Goal: Task Accomplishment & Management: Use online tool/utility

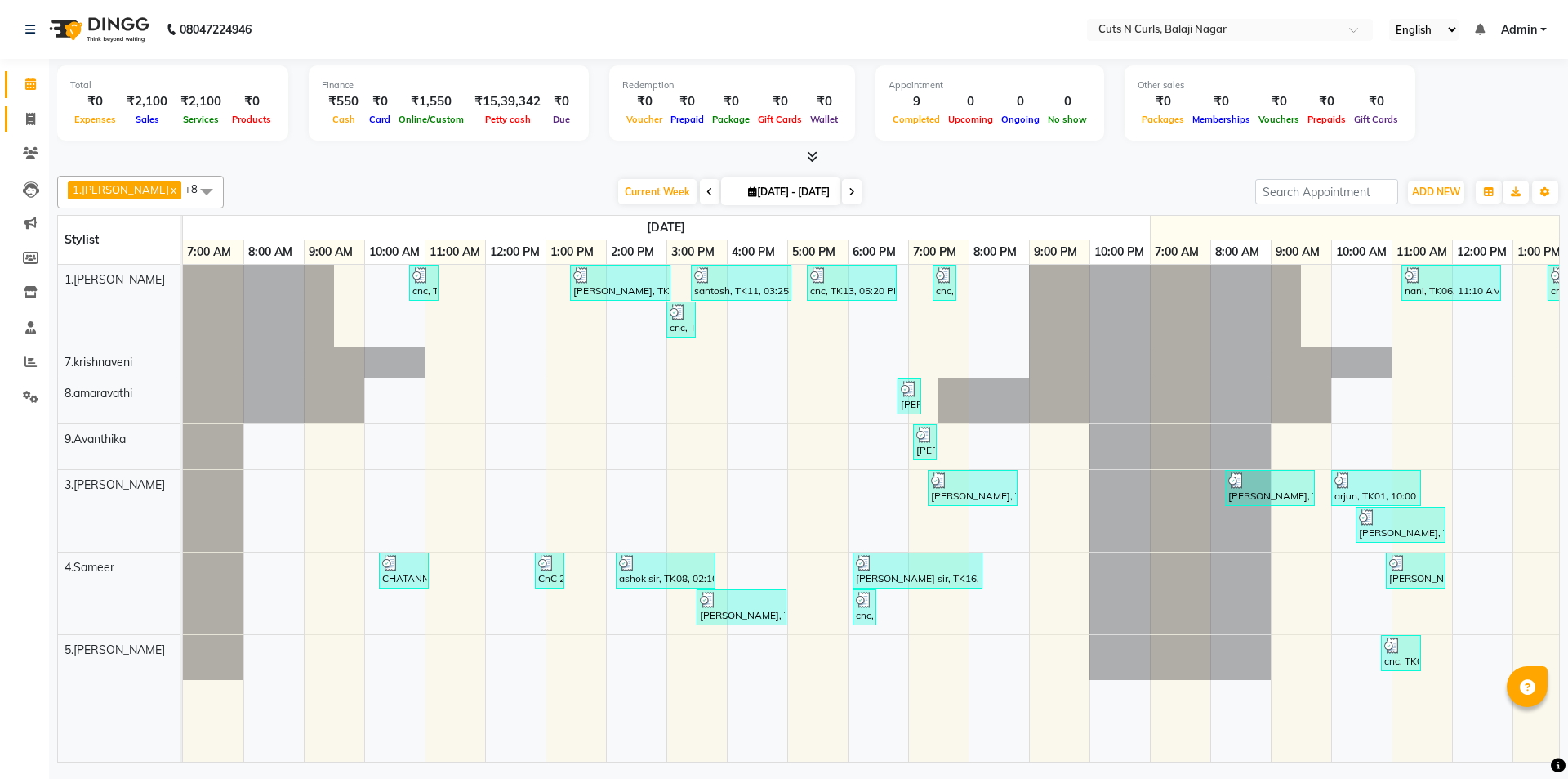
click at [28, 116] on icon at bounding box center [30, 118] width 9 height 13
select select "service"
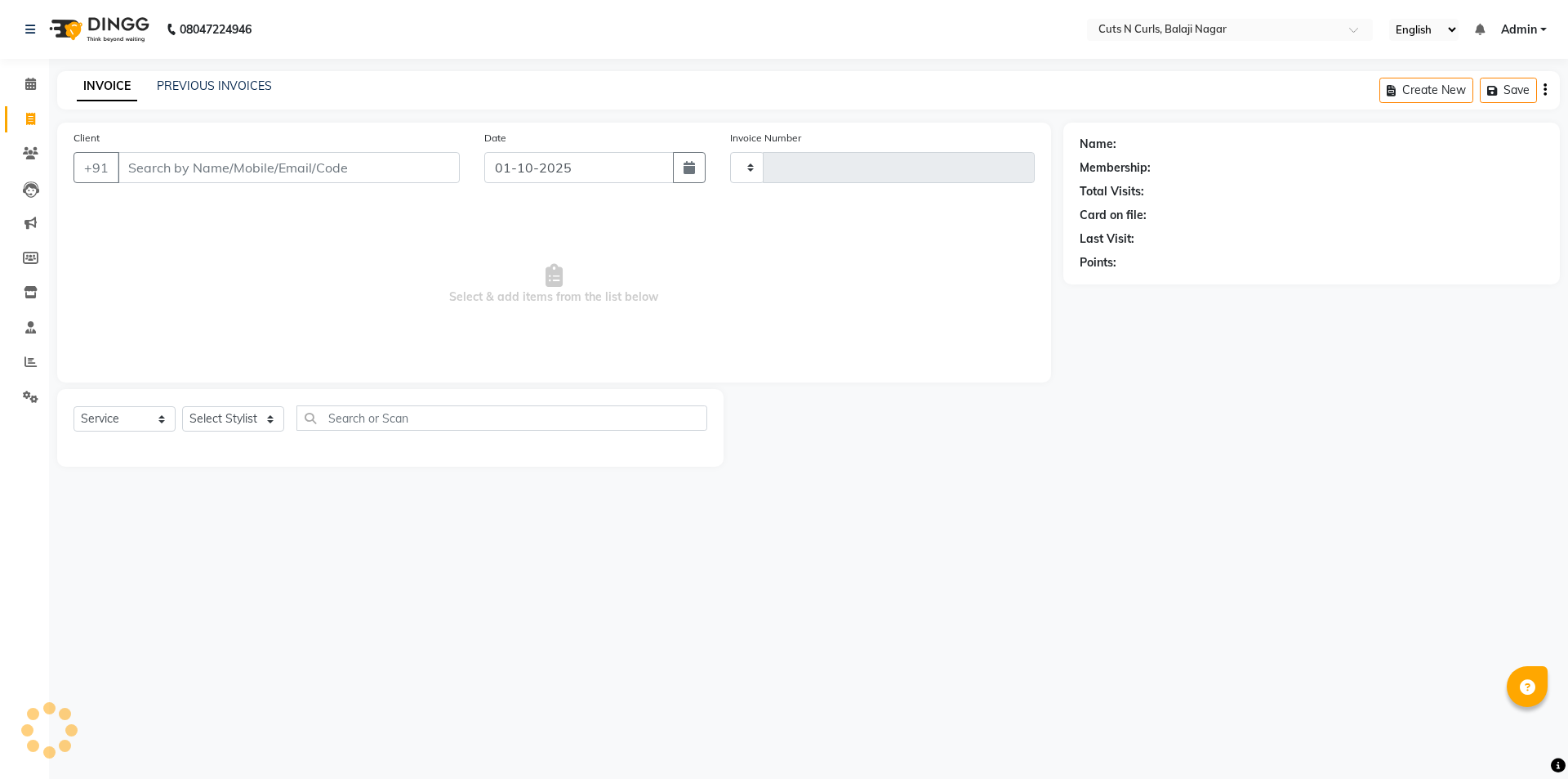
type input "3607"
select select "5645"
click at [175, 171] on input "Client" at bounding box center [288, 167] width 342 height 31
click at [182, 170] on input "Client" at bounding box center [288, 167] width 342 height 31
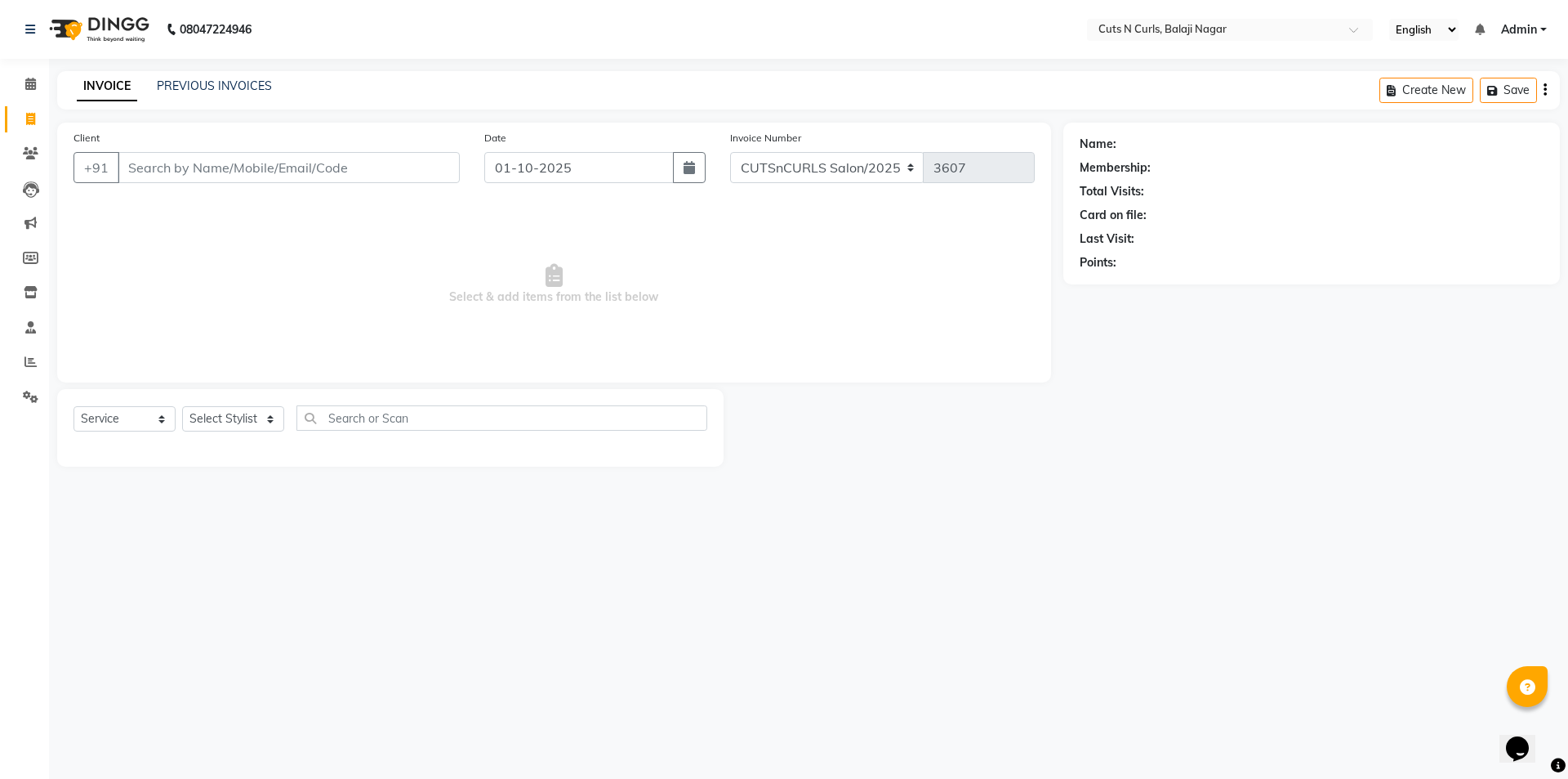
click at [182, 170] on input "Client" at bounding box center [288, 167] width 342 height 31
click at [183, 170] on input "Client" at bounding box center [288, 167] width 342 height 31
click at [141, 166] on input "Client" at bounding box center [288, 167] width 342 height 31
click at [168, 177] on input "Client" at bounding box center [288, 167] width 342 height 31
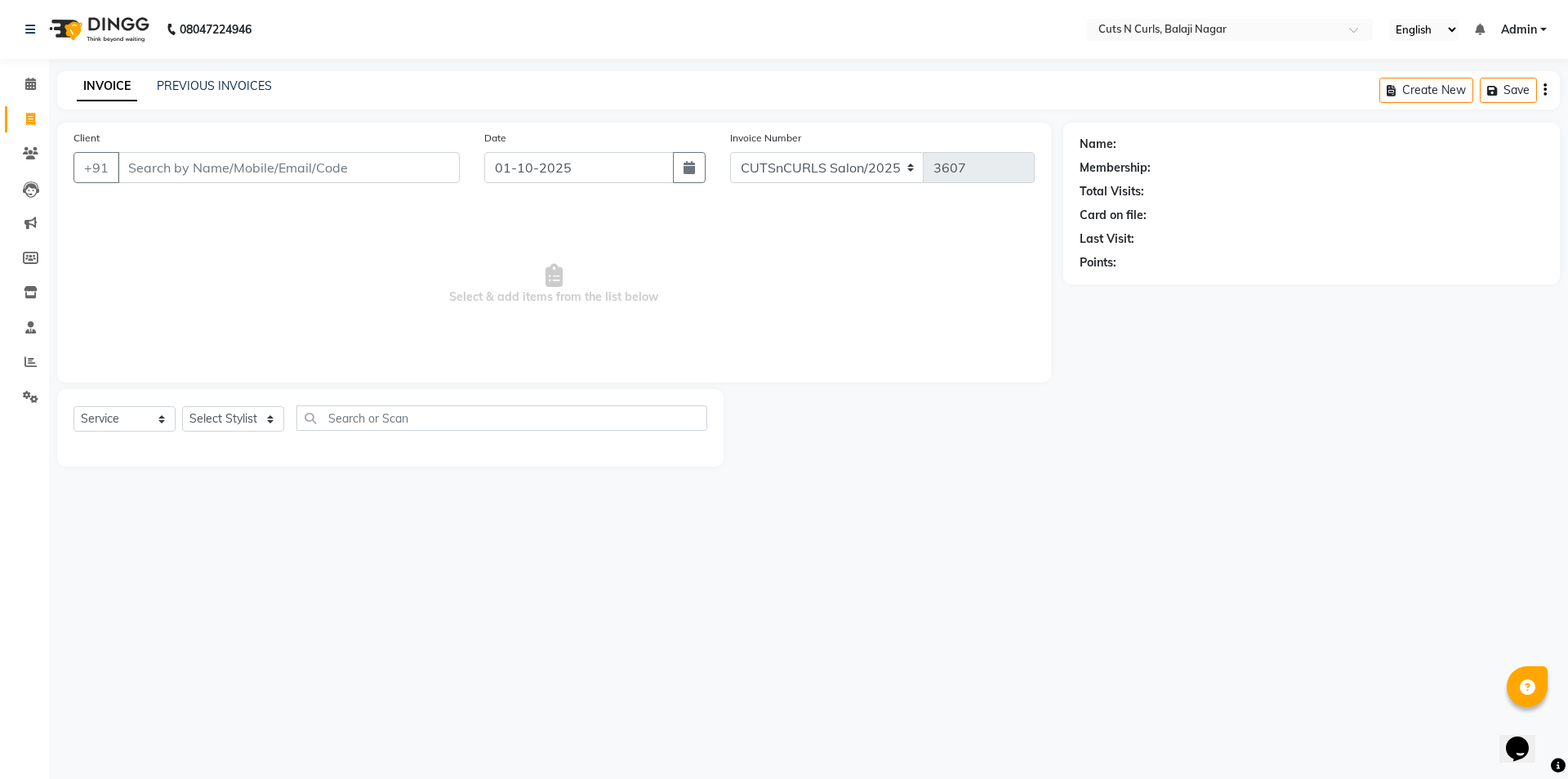
click at [168, 177] on input "Client" at bounding box center [288, 167] width 342 height 31
click at [340, 346] on span "Select & add items from the list below" at bounding box center [554, 283] width 961 height 163
click at [1529, 736] on icon "Chat widget" at bounding box center [1516, 748] width 22 height 24
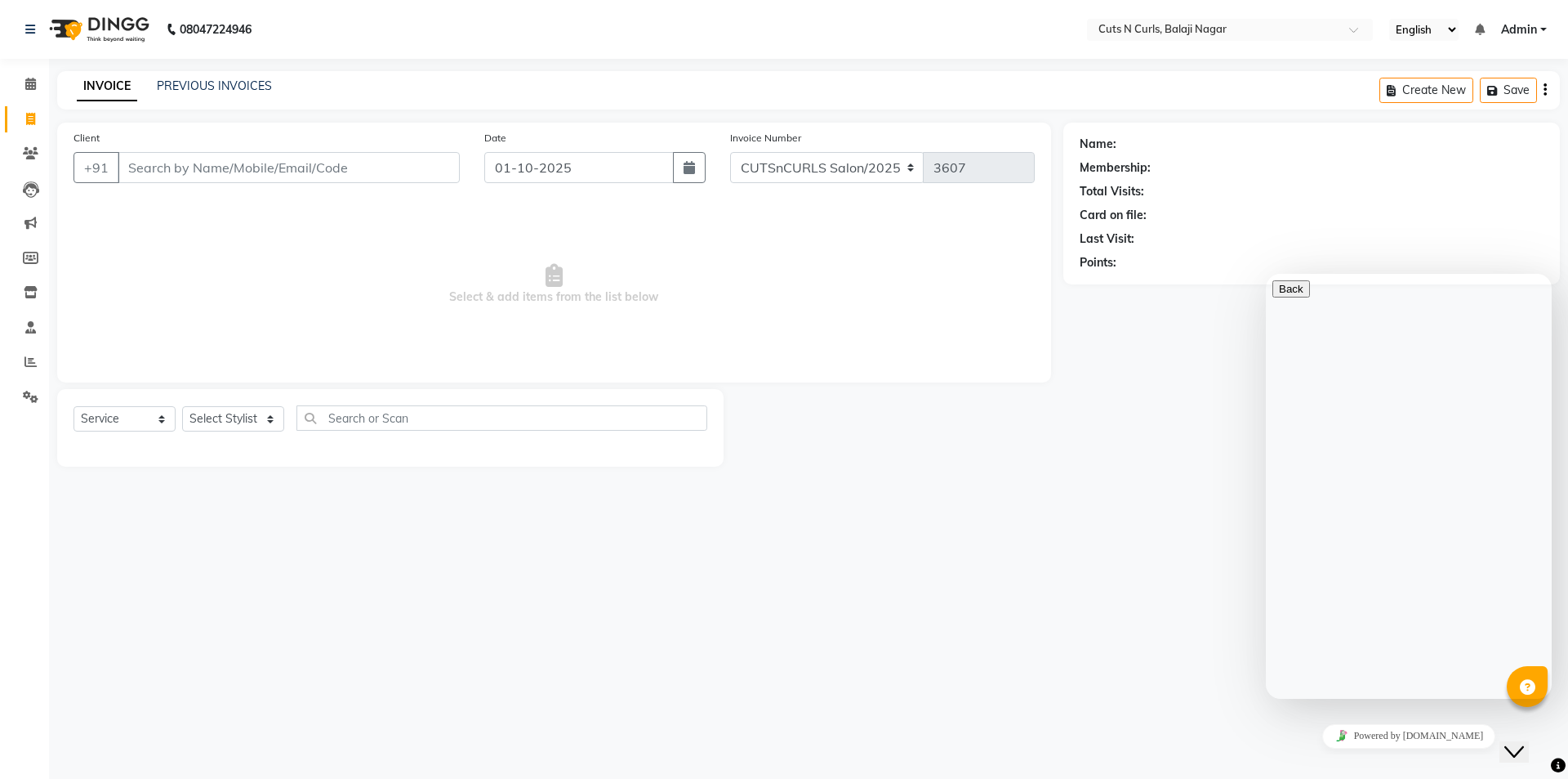
click at [1213, 334] on div "Name: Membership: Total Visits: Card on file: Last Visit: Points:" at bounding box center [1317, 294] width 509 height 344
click at [1212, 336] on div "Name: Membership: Total Visits: Card on file: Last Visit: Points:" at bounding box center [1317, 294] width 509 height 344
click at [1041, 554] on div "08047224946 Select Location × Cuts N Curls, Balaji Nagar English ENGLISH Españo…" at bounding box center [784, 389] width 1568 height 779
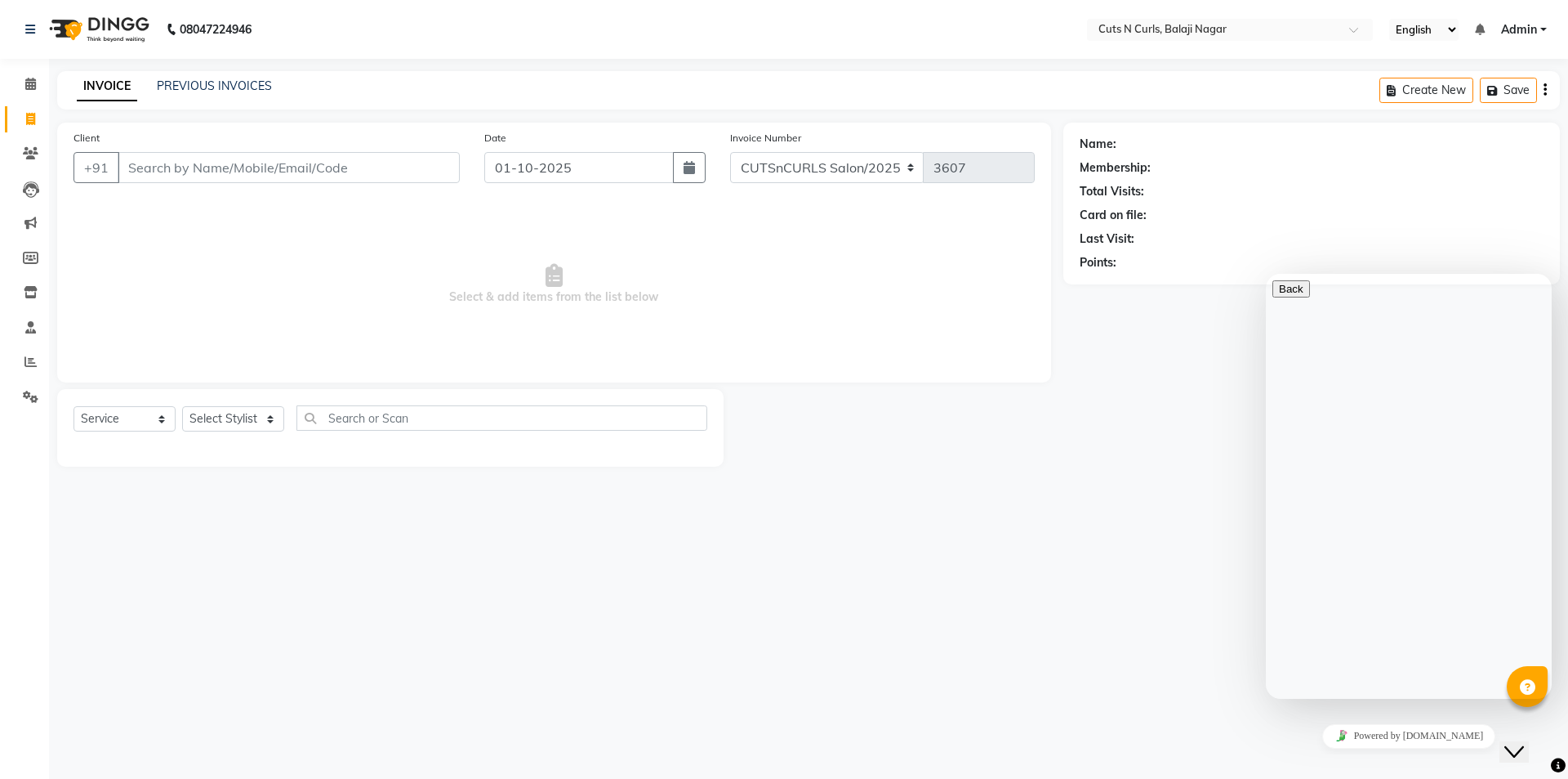
drag, startPoint x: 1041, startPoint y: 554, endPoint x: 405, endPoint y: 547, distance: 636.0
click at [1041, 554] on div "08047224946 Select Location × Cuts N Curls, Balaji Nagar English ENGLISH Españo…" at bounding box center [784, 389] width 1568 height 779
click at [189, 175] on input "Client" at bounding box center [288, 167] width 342 height 31
click at [222, 228] on span "Select & add items from the list below" at bounding box center [554, 283] width 961 height 163
click at [1208, 447] on div "Name: Membership: Total Visits: Card on file: Last Visit: Points:" at bounding box center [1317, 294] width 509 height 344
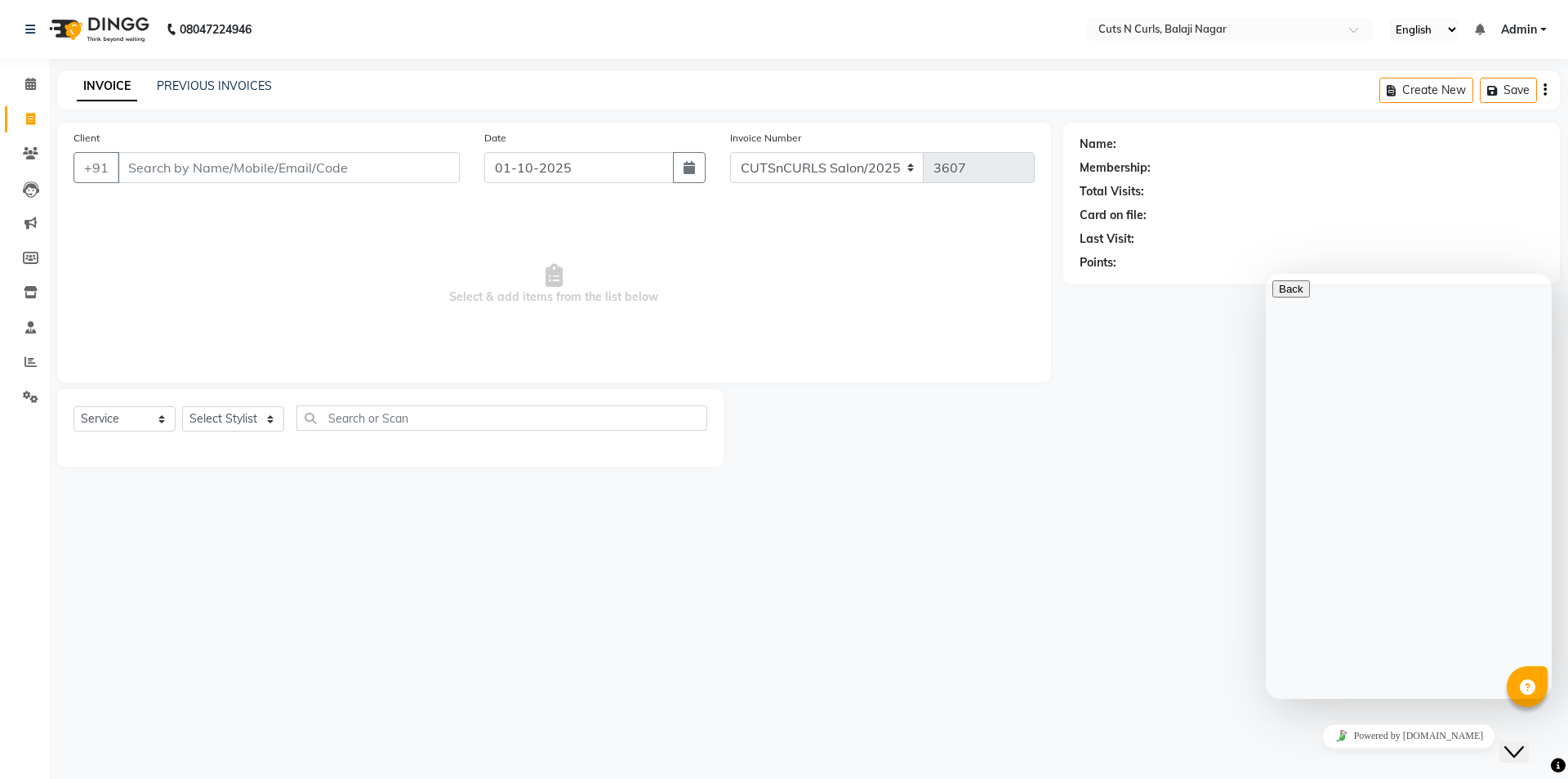
click at [1208, 447] on div "Name: Membership: Total Visits: Card on file: Last Visit: Points:" at bounding box center [1317, 294] width 509 height 344
click at [1529, 751] on button "Close Chat This icon closes the chat window." at bounding box center [1513, 752] width 29 height 22
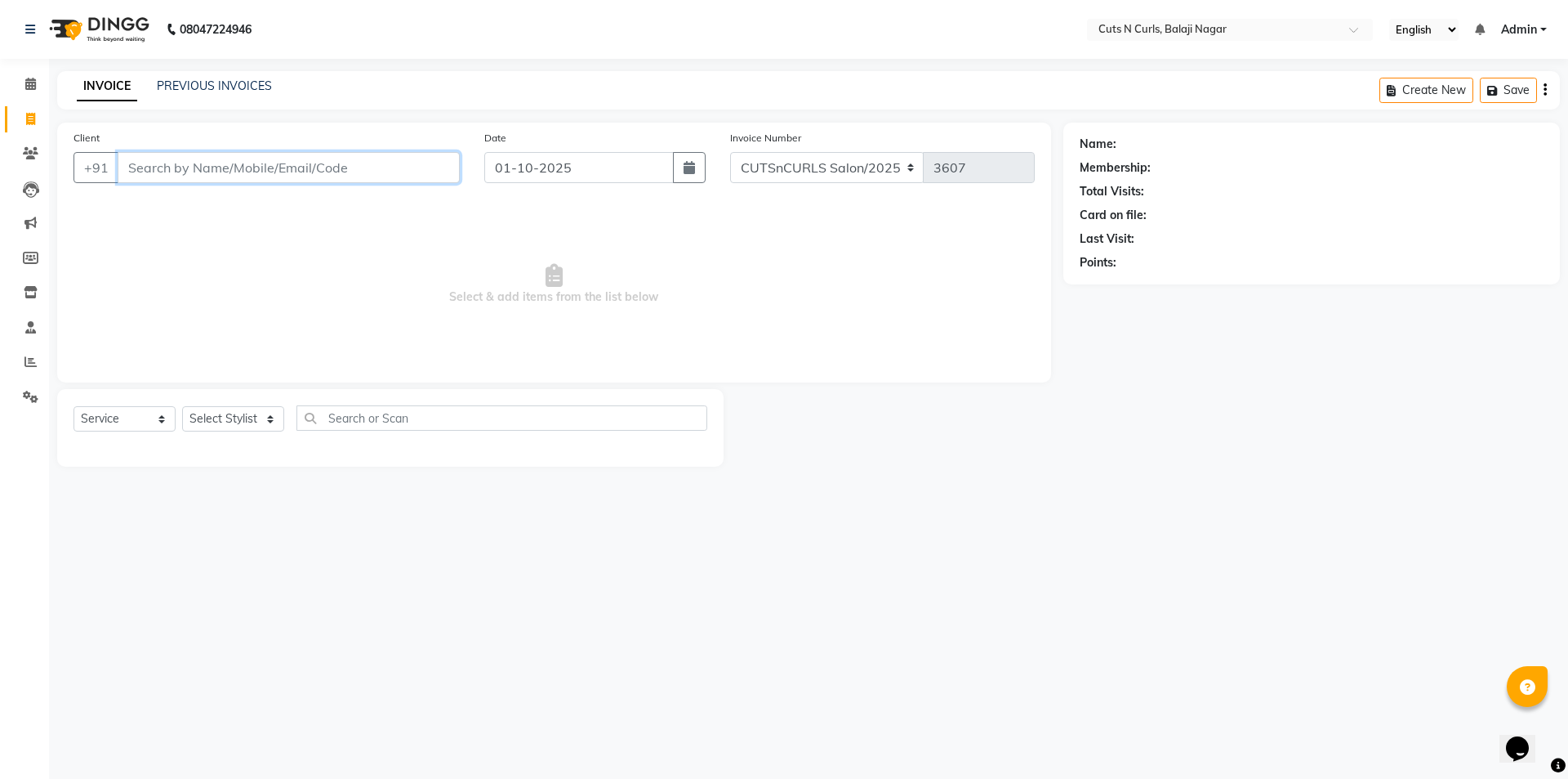
click at [236, 166] on input "Client" at bounding box center [288, 167] width 342 height 31
click at [187, 167] on input "Client" at bounding box center [288, 167] width 342 height 31
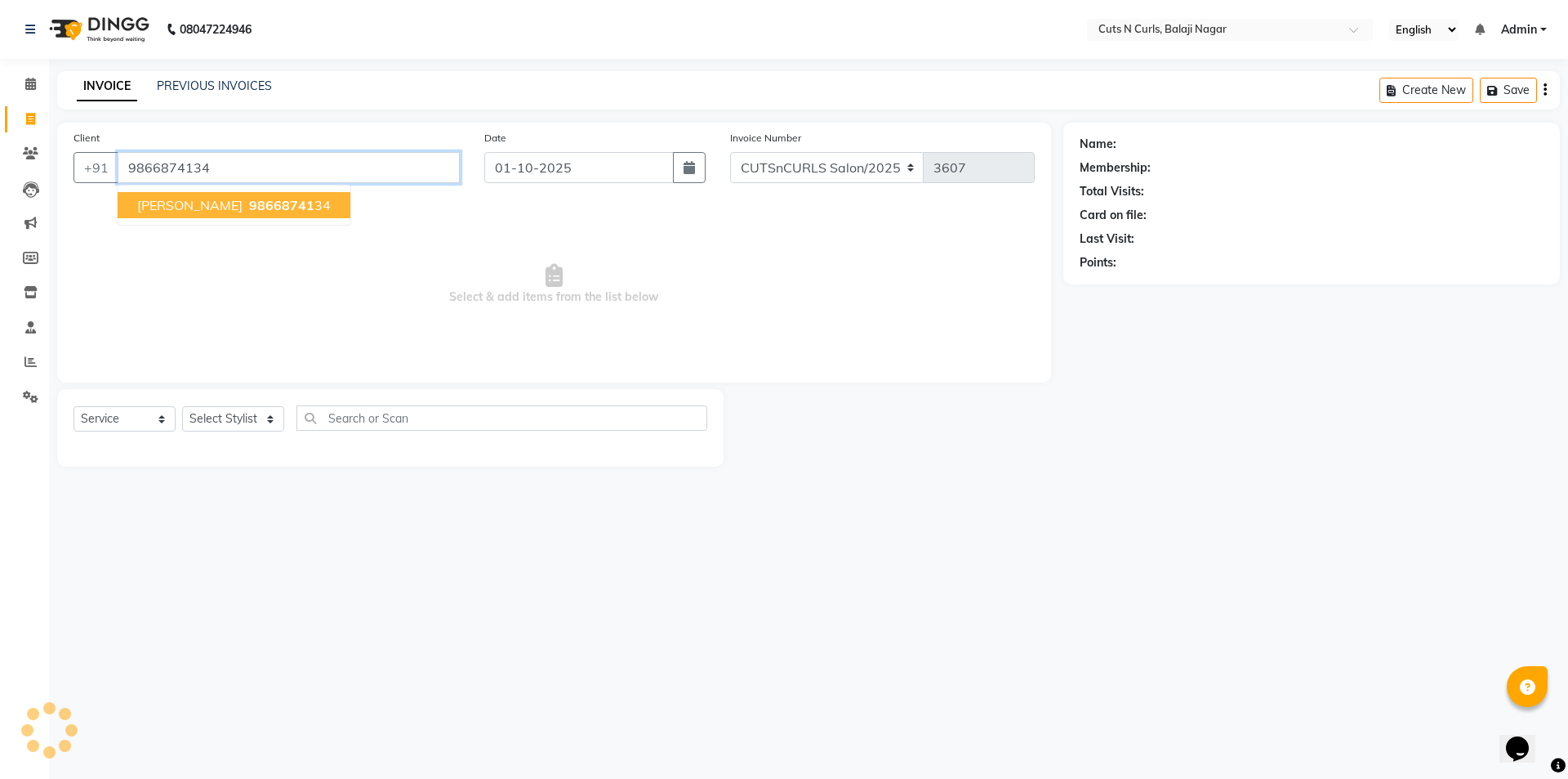
type input "9866874134"
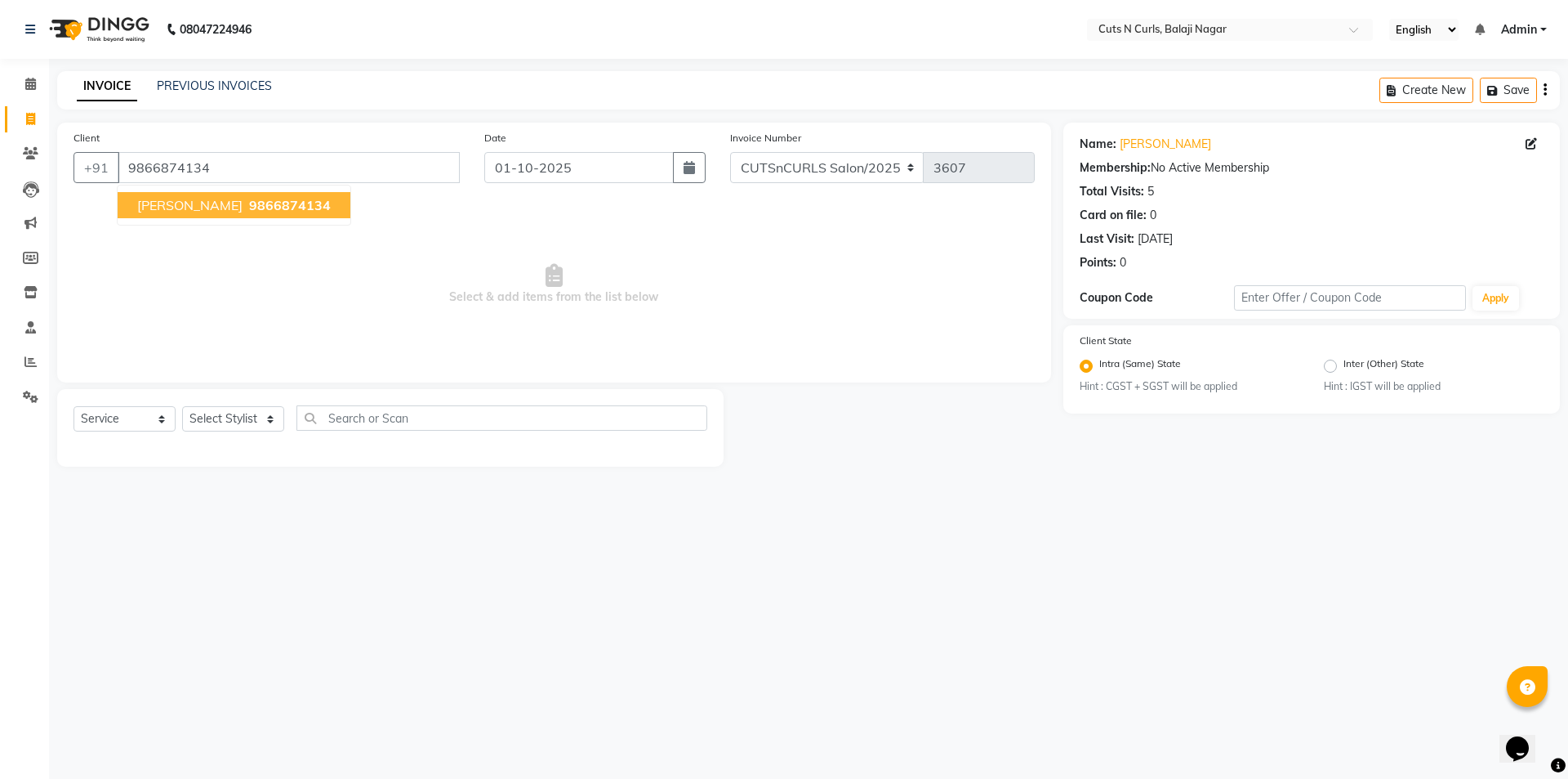
click at [169, 202] on span "[PERSON_NAME]" at bounding box center [190, 204] width 106 height 17
click at [251, 417] on select "Select Stylist 1.[PERSON_NAME] 3.[PERSON_NAME] 4.Sameer 5.[PERSON_NAME] 6.[PERS…" at bounding box center [233, 418] width 102 height 25
select select "88300"
click at [182, 406] on select "Select Stylist 1.[PERSON_NAME] 3.[PERSON_NAME] 4.Sameer 5.[PERSON_NAME] 6.[PERS…" at bounding box center [233, 418] width 102 height 25
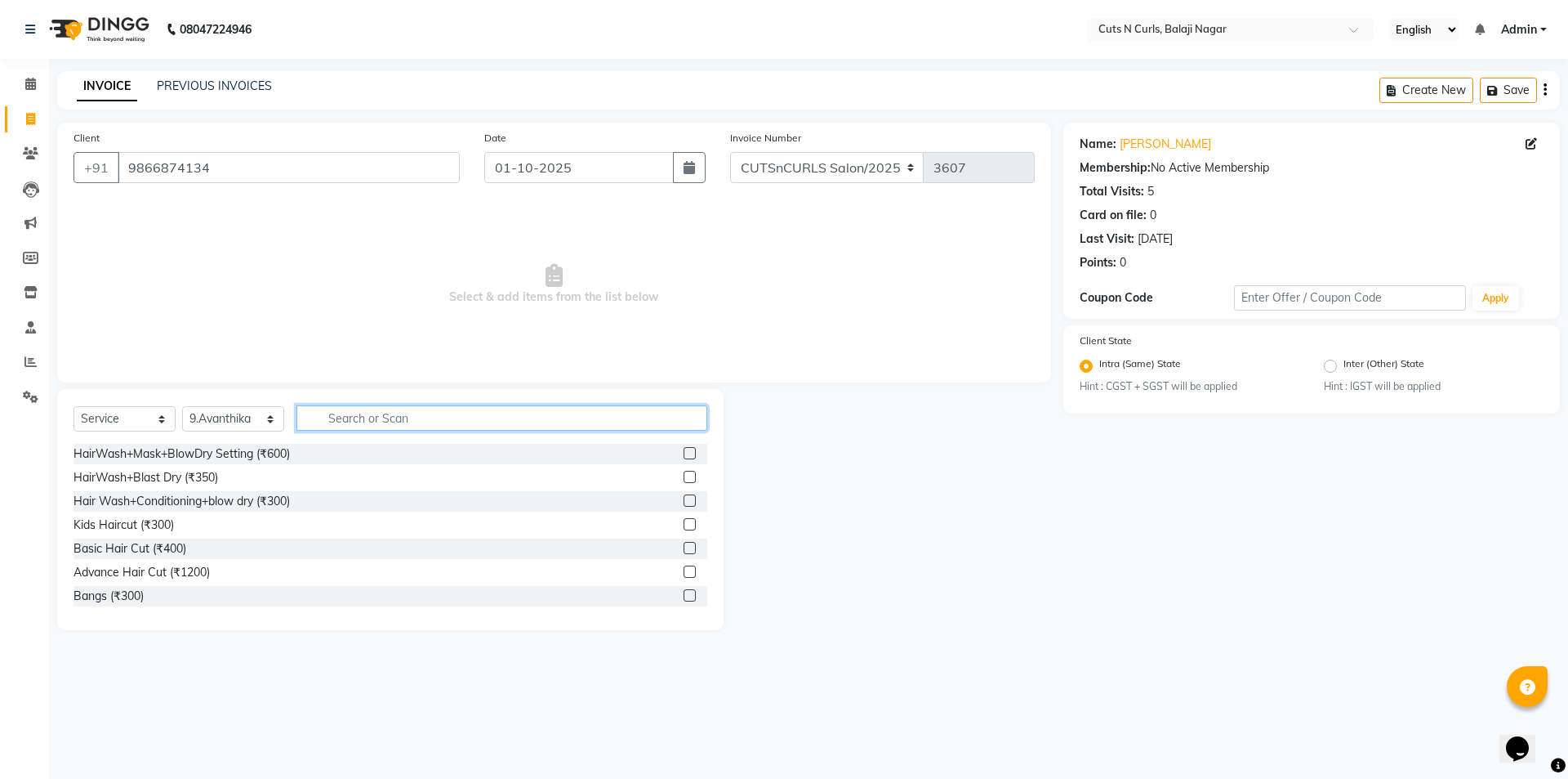
click at [342, 415] on input "text" at bounding box center [501, 418] width 410 height 25
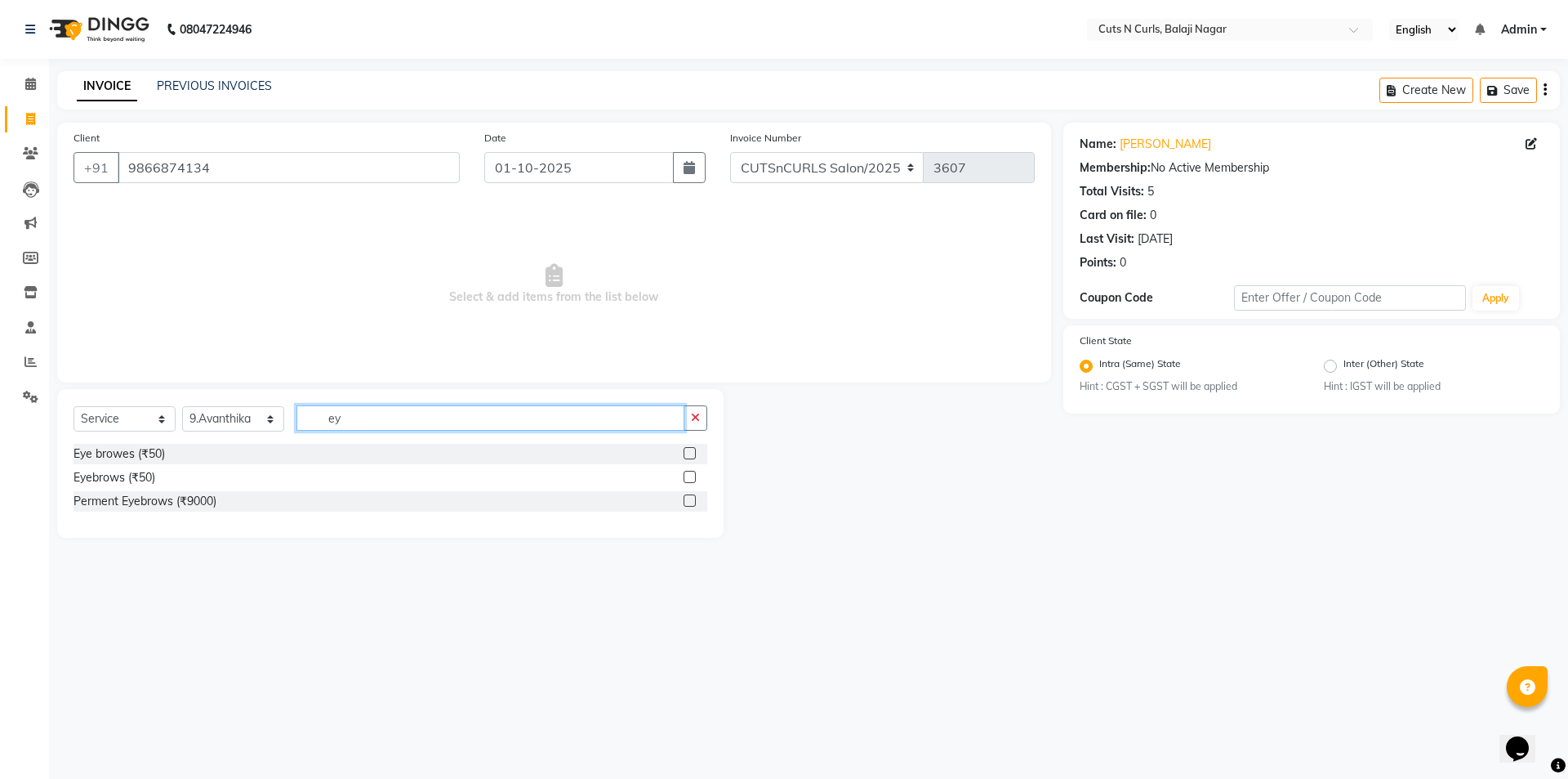
type input "ey"
click at [214, 456] on div "Eye browes (₹50)" at bounding box center [390, 454] width 634 height 21
click at [687, 451] on label at bounding box center [690, 453] width 13 height 13
click at [687, 451] on input "checkbox" at bounding box center [689, 454] width 11 height 11
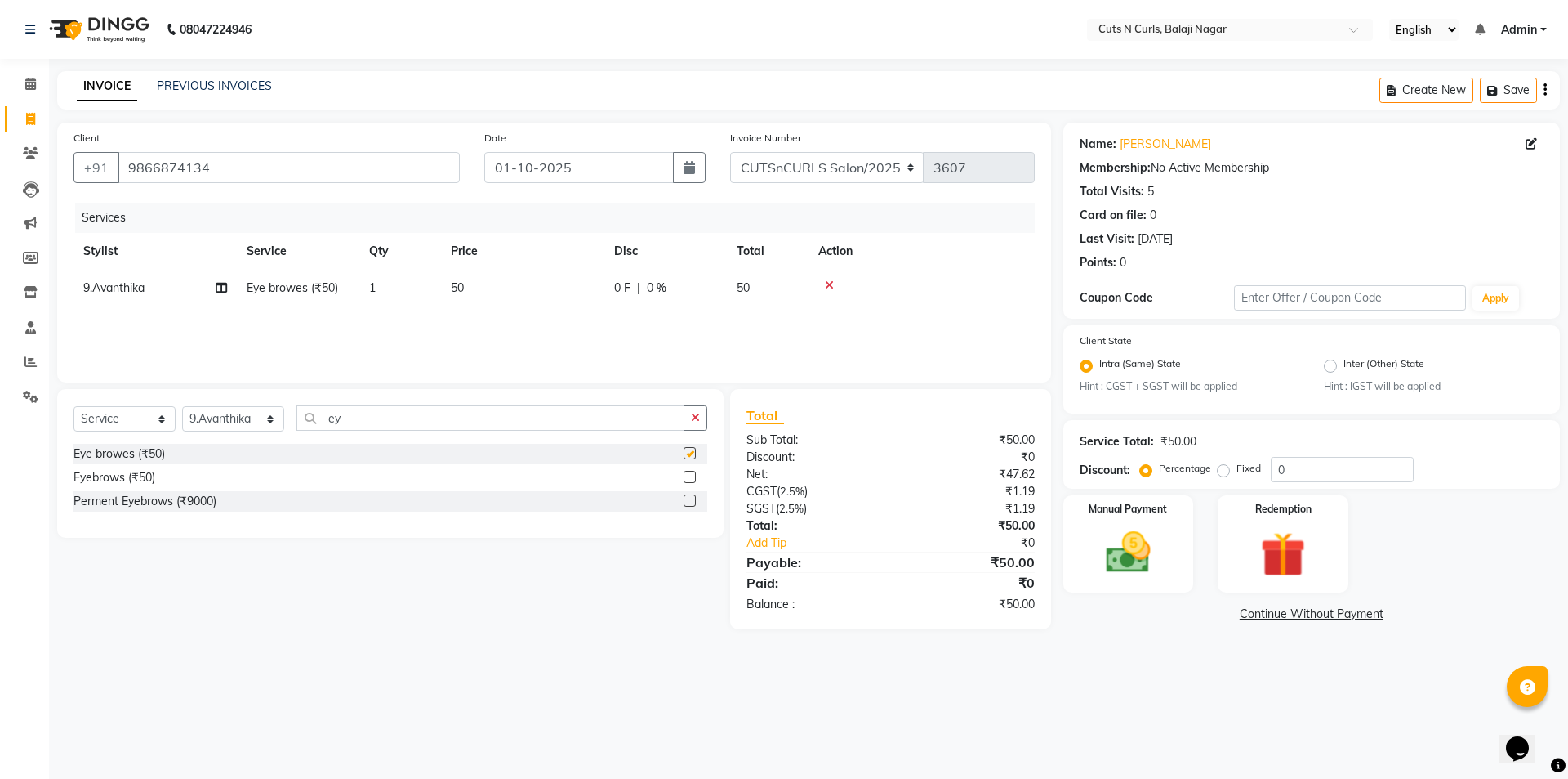
checkbox input "false"
click at [1128, 546] on img at bounding box center [1128, 552] width 76 height 54
click at [1265, 618] on span "CASH" at bounding box center [1272, 614] width 35 height 19
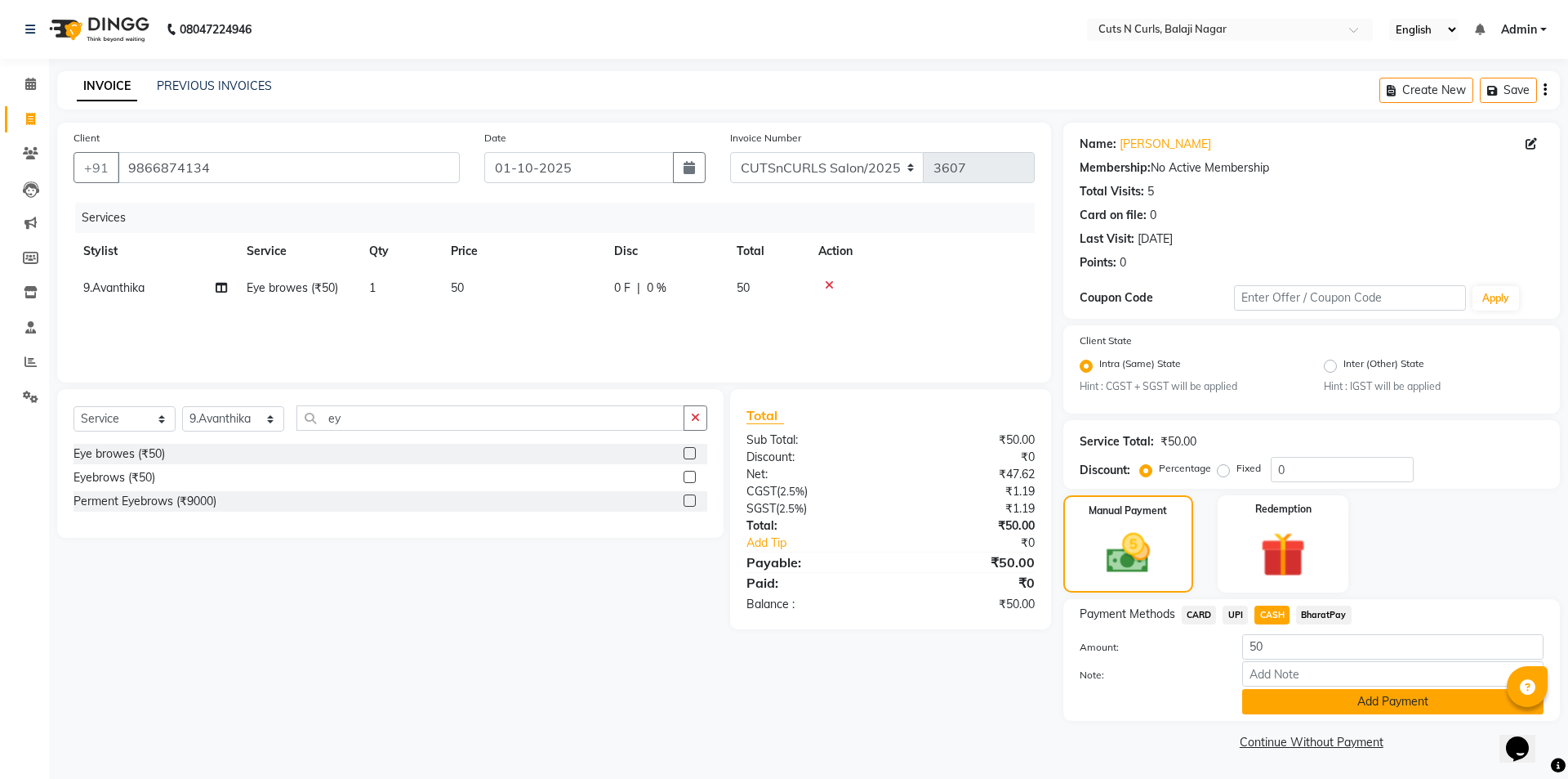
click at [1286, 704] on button "Add Payment" at bounding box center [1392, 702] width 301 height 25
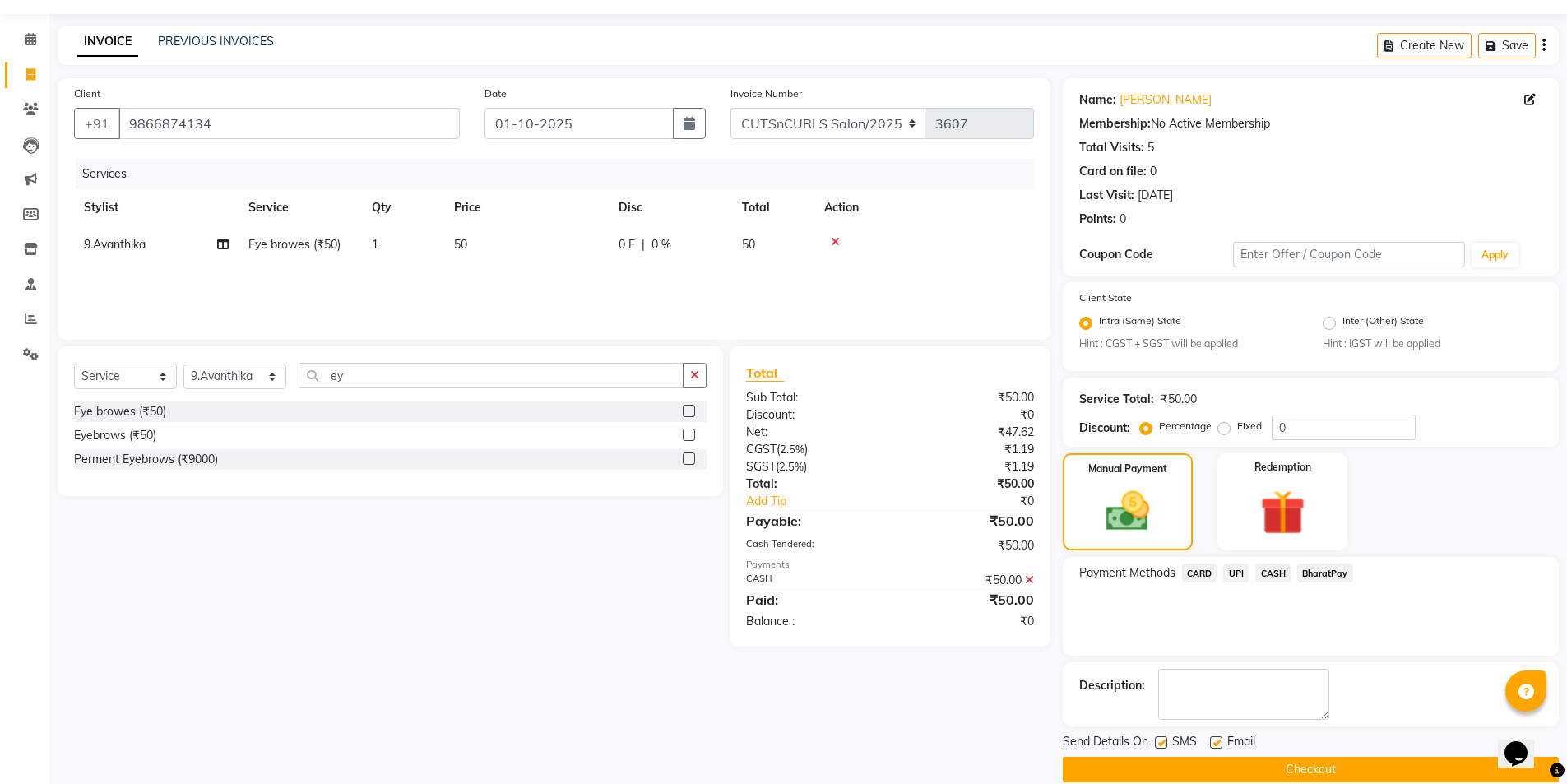
scroll to position [68, 0]
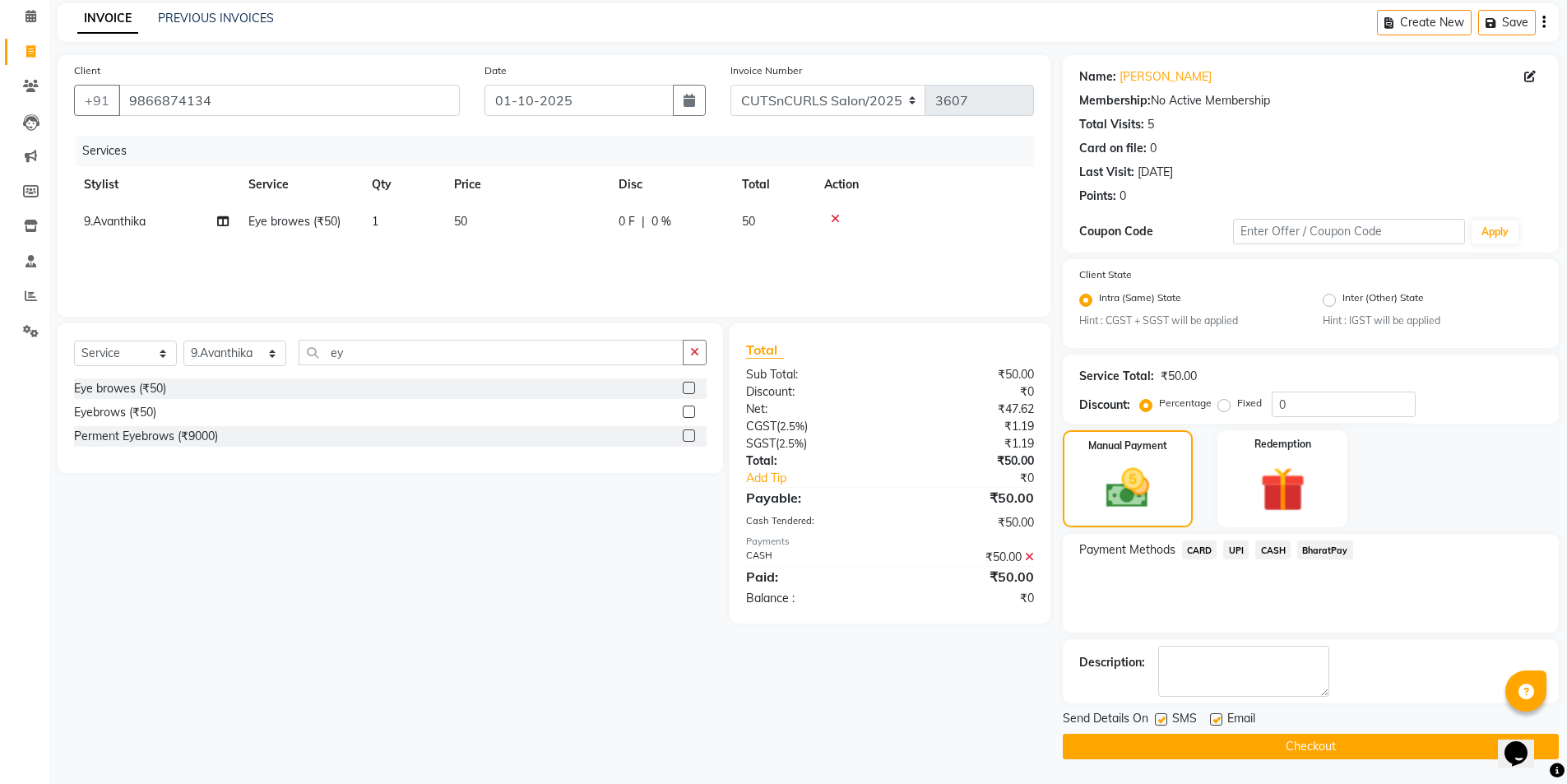
click at [1218, 718] on label at bounding box center [1216, 719] width 13 height 13
click at [1218, 718] on input "checkbox" at bounding box center [1215, 719] width 11 height 11
checkbox input "false"
click at [1226, 749] on button "Checkout" at bounding box center [1311, 747] width 496 height 26
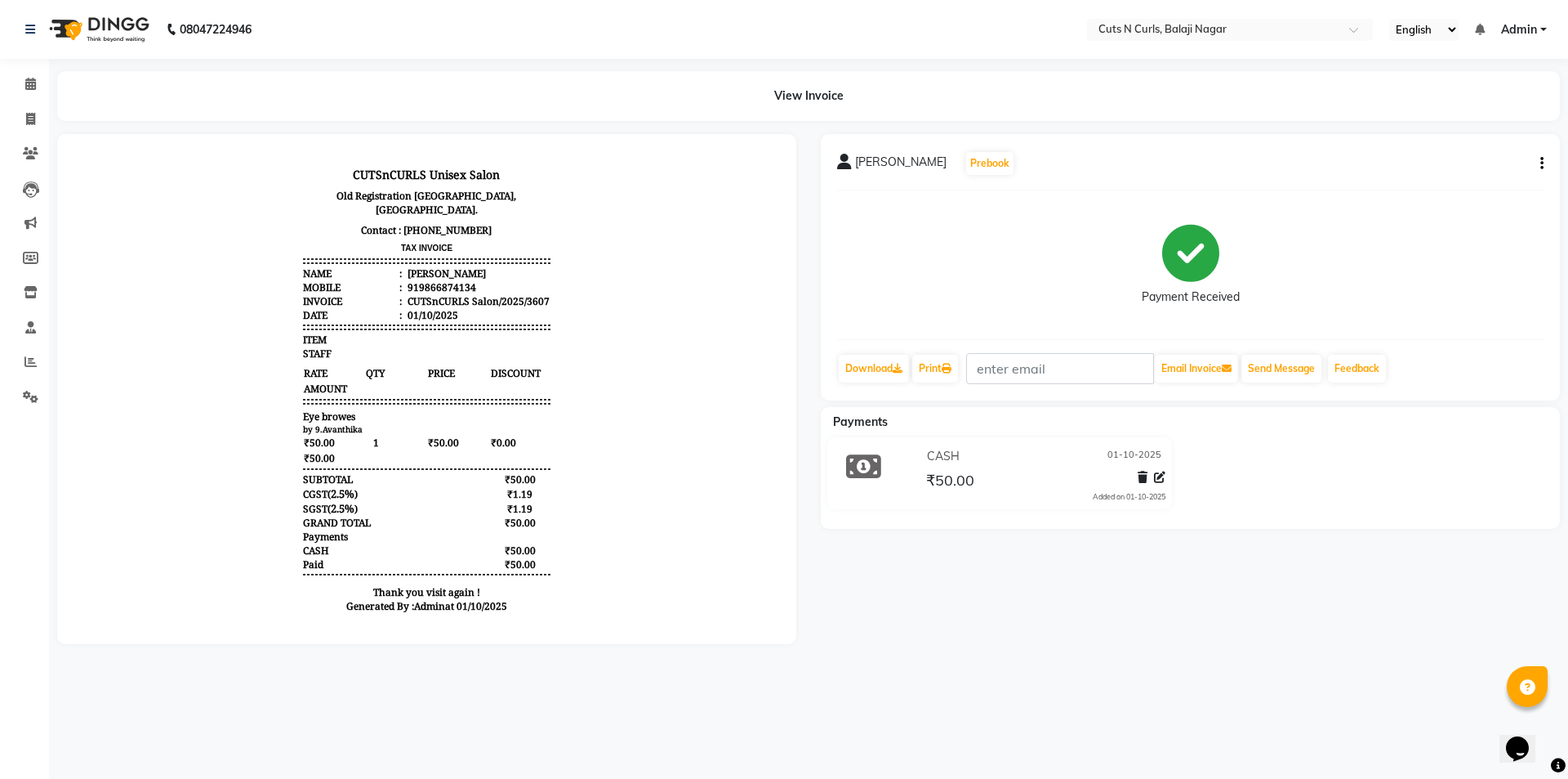
click at [842, 644] on div "[PERSON_NAME] Prebook Payment Received Download Print Email Invoice Send Messag…" at bounding box center [1189, 389] width 763 height 510
click at [988, 615] on div "[PERSON_NAME] Prebook Payment Received Download Print Email Invoice Send Messag…" at bounding box center [1189, 389] width 763 height 510
